Goal: Information Seeking & Learning: Compare options

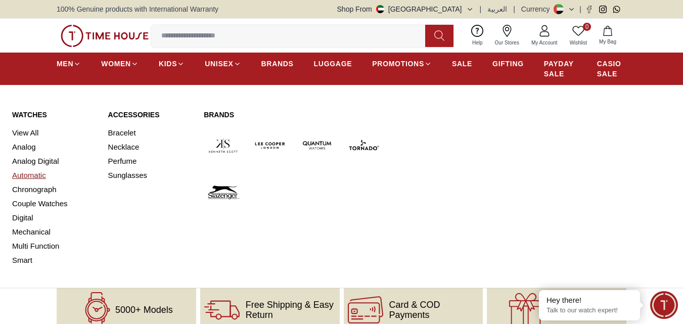
click at [30, 174] on link "Automatic" at bounding box center [54, 175] width 84 height 14
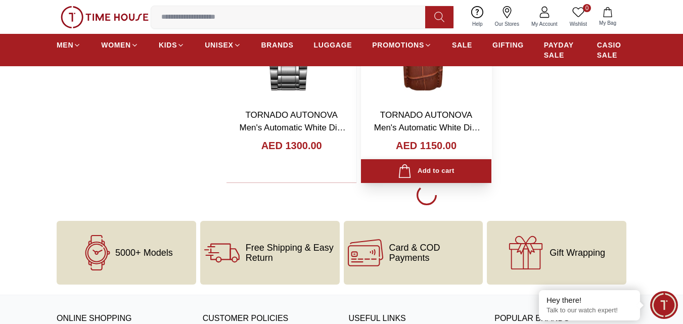
scroll to position [1871, 0]
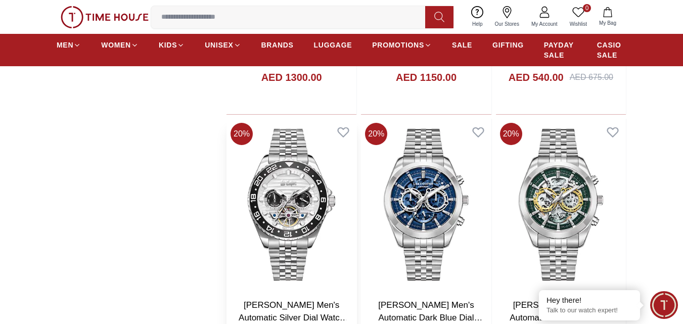
scroll to position [1973, 0]
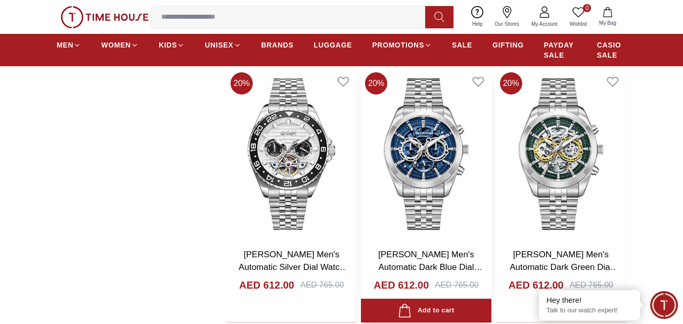
click at [417, 257] on link "[PERSON_NAME] Men's Automatic Dark Blue Dial Watch - LC08176.390" at bounding box center [430, 267] width 104 height 35
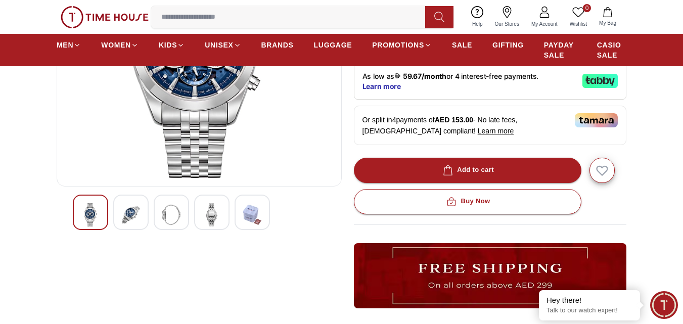
scroll to position [202, 0]
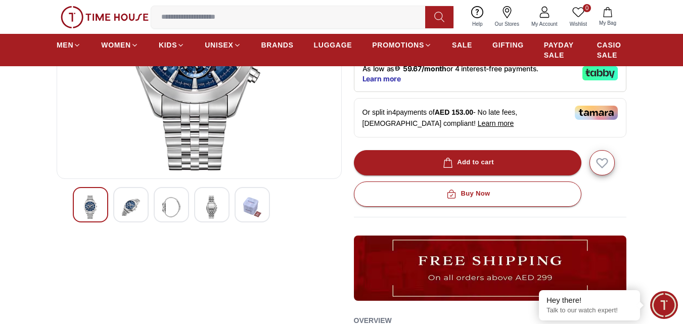
click at [124, 206] on img at bounding box center [131, 207] width 18 height 23
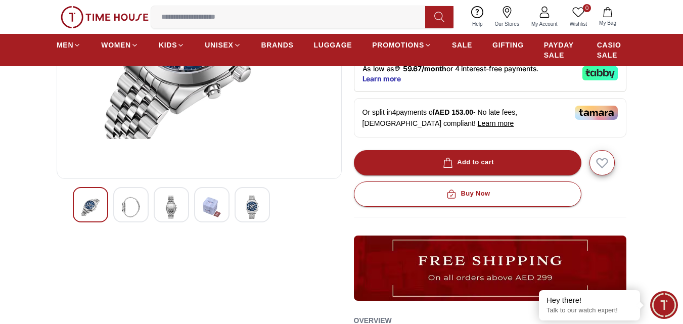
click at [123, 210] on img at bounding box center [131, 207] width 18 height 23
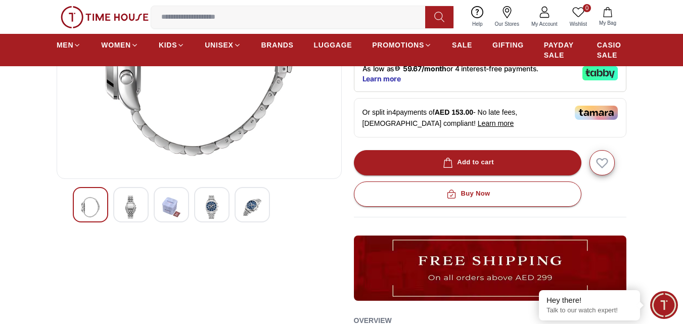
click at [158, 208] on div at bounding box center [171, 204] width 35 height 35
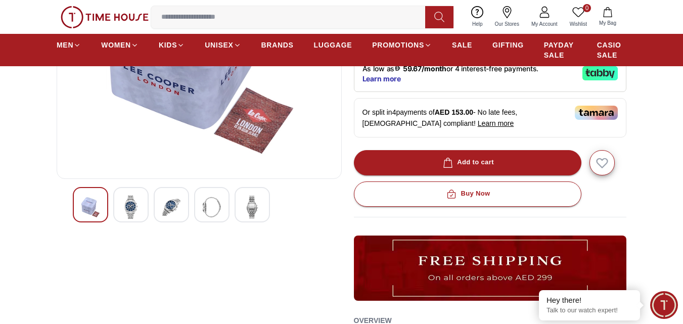
click at [180, 211] on img at bounding box center [171, 207] width 18 height 23
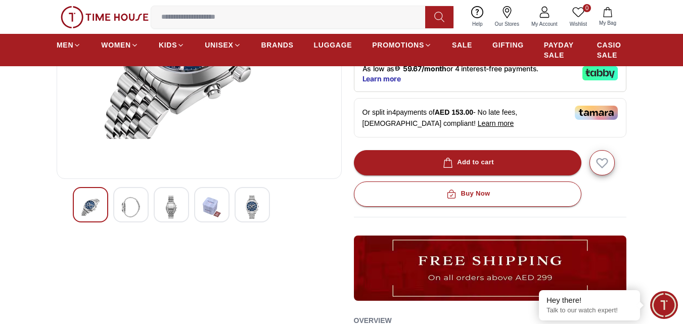
click at [242, 210] on div at bounding box center [252, 204] width 35 height 35
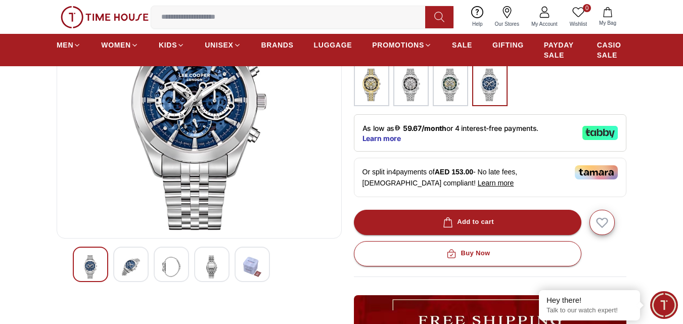
scroll to position [51, 0]
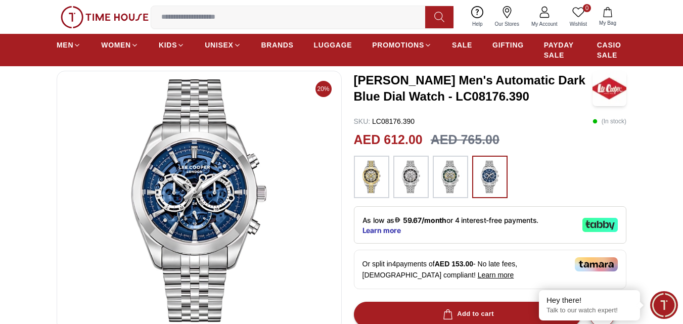
click at [374, 178] on img at bounding box center [371, 177] width 25 height 32
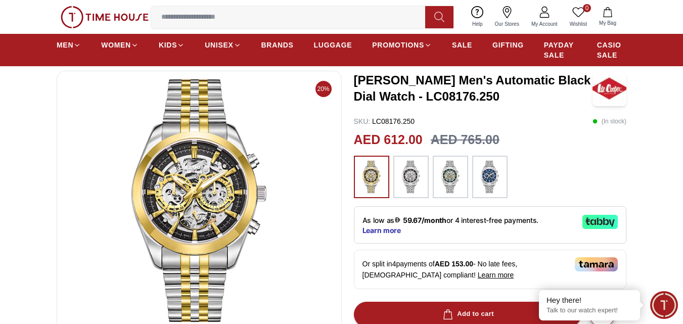
click at [409, 177] on img at bounding box center [411, 177] width 25 height 32
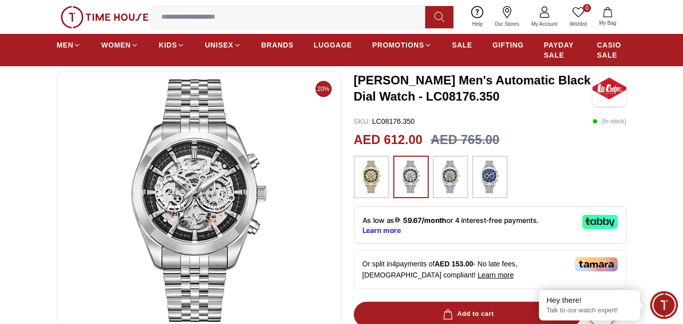
click at [457, 185] on img at bounding box center [450, 177] width 25 height 32
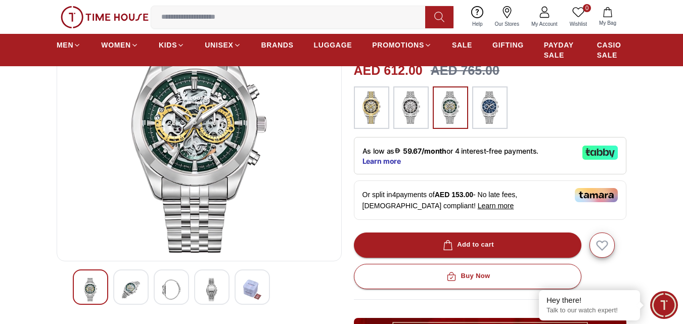
scroll to position [51, 0]
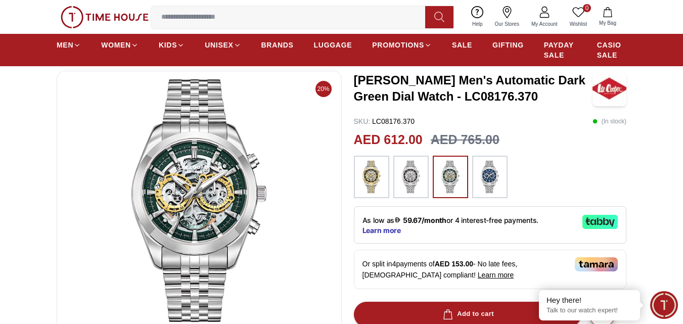
click at [369, 178] on img at bounding box center [371, 177] width 25 height 32
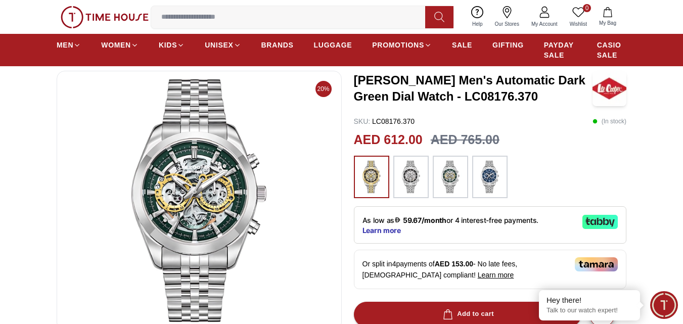
click at [407, 178] on img at bounding box center [411, 177] width 25 height 32
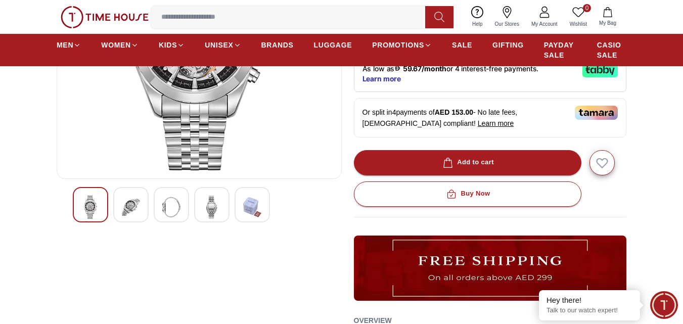
scroll to position [152, 0]
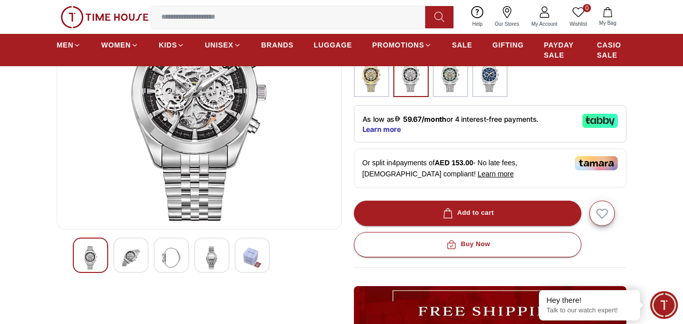
click at [217, 266] on img at bounding box center [212, 257] width 18 height 23
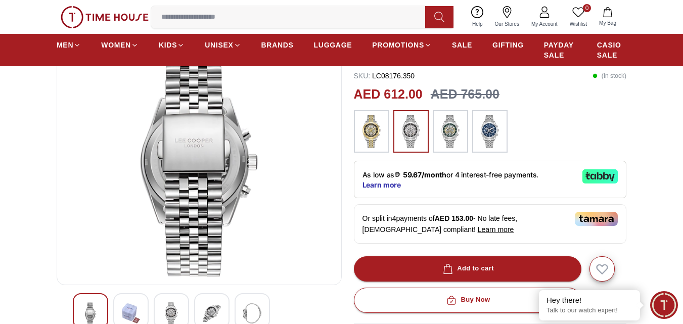
scroll to position [0, 0]
